Goal: Transaction & Acquisition: Purchase product/service

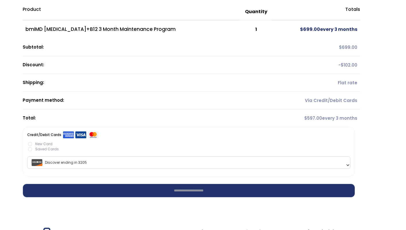
scroll to position [69, 0]
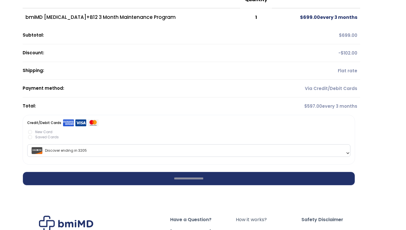
click at [67, 150] on span "Discover ending in 3205" at bounding box center [189, 151] width 320 height 12
click at [68, 151] on span "Discover ending in 3205" at bounding box center [189, 151] width 320 height 12
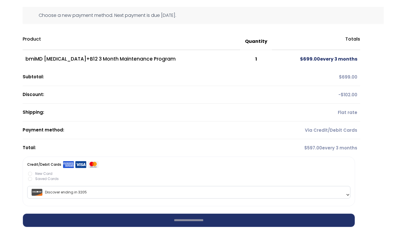
scroll to position [0, 0]
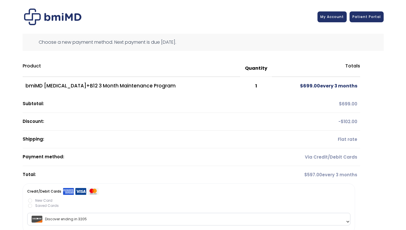
click at [67, 86] on td "bmiMD [MEDICAL_DATA]+B12 3 Month Maintenance Program" at bounding box center [131, 86] width 217 height 18
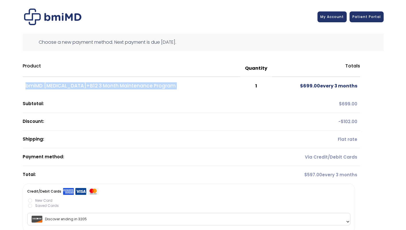
click at [67, 86] on td "bmiMD [MEDICAL_DATA]+B12 3 Month Maintenance Program" at bounding box center [131, 86] width 217 height 18
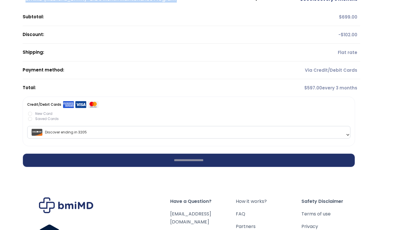
scroll to position [103, 0]
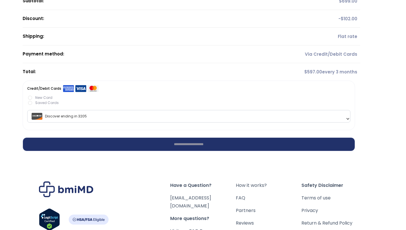
click at [310, 74] on span "$ 597.00" at bounding box center [313, 72] width 18 height 6
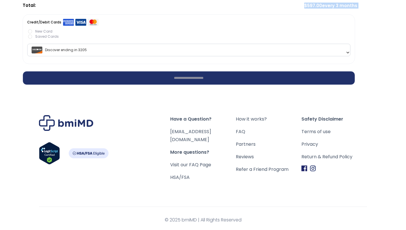
scroll to position [170, 0]
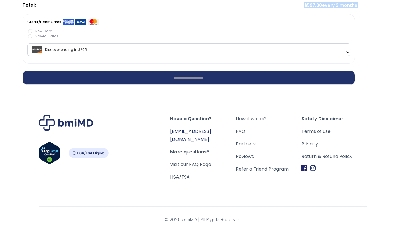
click at [200, 132] on link "[EMAIL_ADDRESS][DOMAIN_NAME]" at bounding box center [190, 135] width 41 height 15
click at [247, 21] on li "**********" at bounding box center [189, 36] width 332 height 45
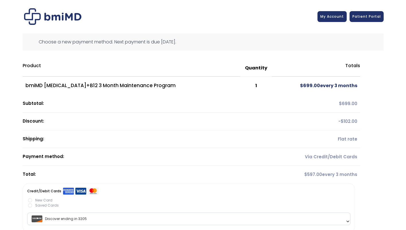
scroll to position [0, 0]
click at [333, 14] on span "My Account" at bounding box center [331, 15] width 23 height 5
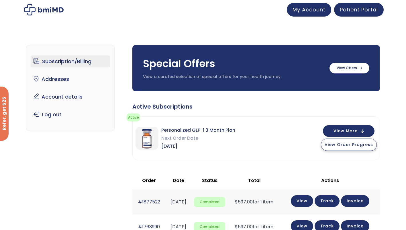
click at [346, 145] on span "View Order Progress" at bounding box center [348, 145] width 48 height 6
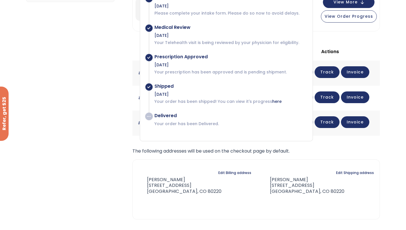
scroll to position [137, 0]
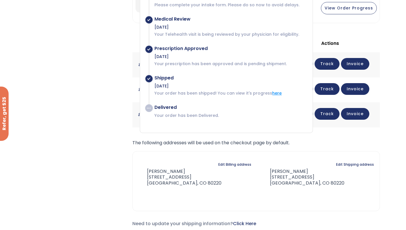
click at [272, 94] on link "here" at bounding box center [276, 93] width 9 height 6
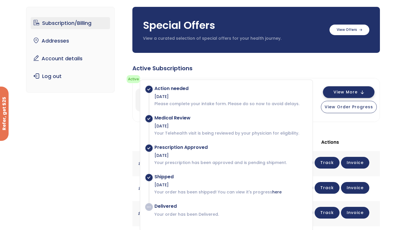
scroll to position [34, 0]
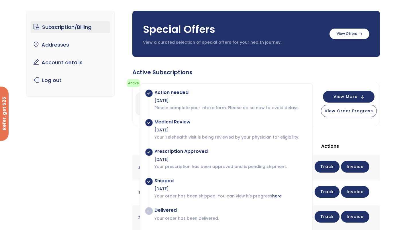
click at [350, 137] on div "Active Subscriptions Active Next Shipment: [DATE] You can view its progress her…" at bounding box center [255, 199] width 247 height 263
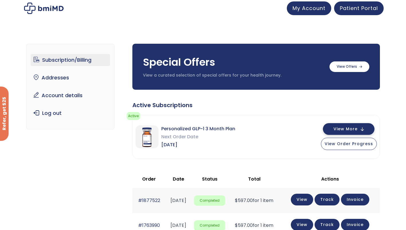
scroll to position [0, 0]
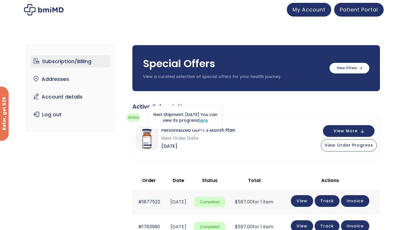
click at [208, 120] on link "here" at bounding box center [202, 121] width 9 height 6
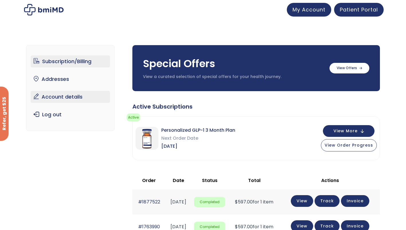
click at [59, 100] on link "Account details" at bounding box center [70, 97] width 79 height 12
